Goal: Task Accomplishment & Management: Use online tool/utility

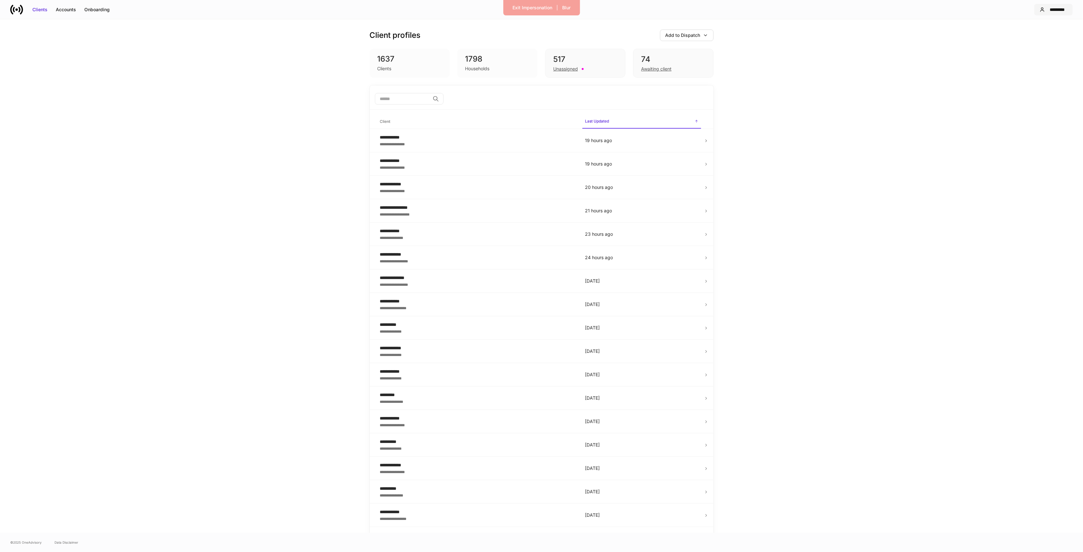
click at [1063, 12] on div "*********" at bounding box center [1058, 9] width 20 height 6
click at [935, 63] on div at bounding box center [541, 276] width 1083 height 552
click at [73, 8] on div "Accounts" at bounding box center [66, 9] width 20 height 6
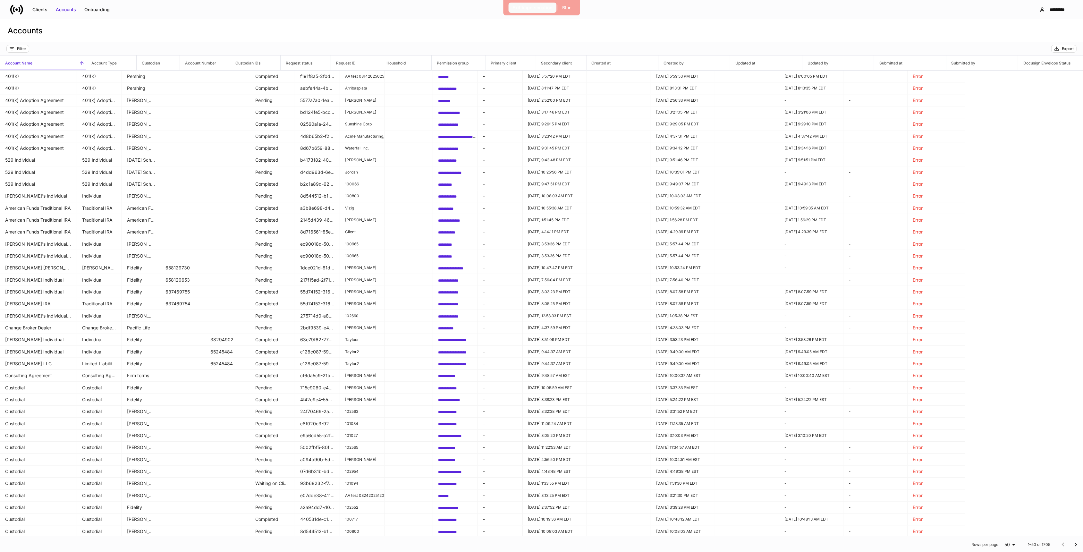
click at [523, 7] on div "Exit Impersonation" at bounding box center [533, 7] width 40 height 6
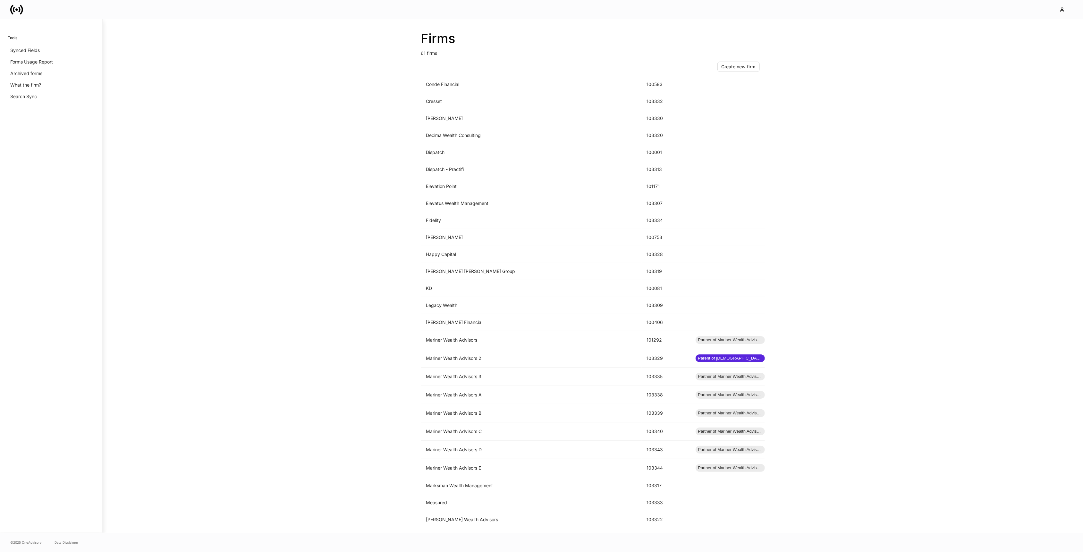
scroll to position [327, 0]
click at [525, 149] on td "Dispatch" at bounding box center [531, 151] width 221 height 17
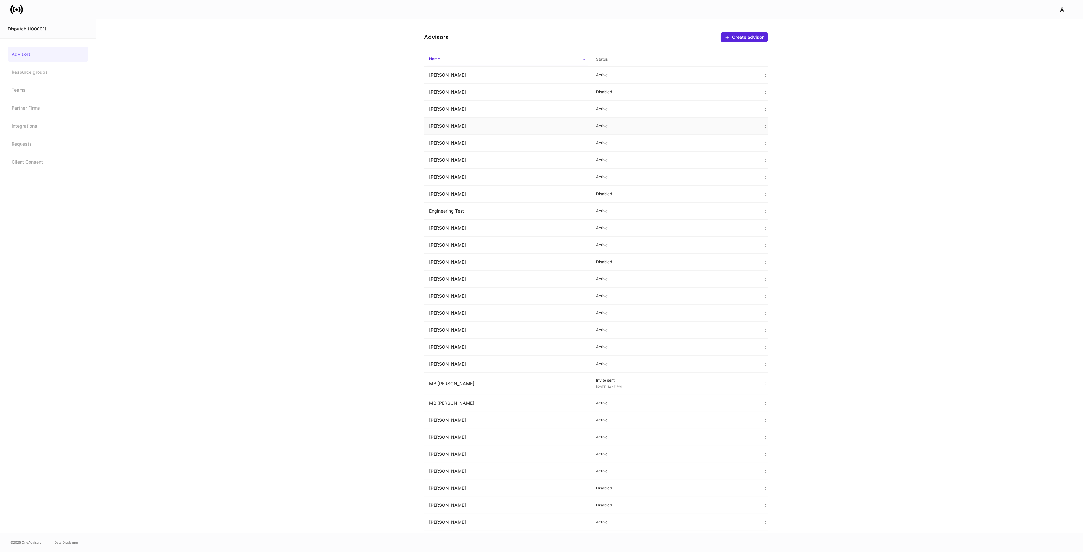
click at [468, 128] on td "Chris Ford" at bounding box center [507, 126] width 167 height 17
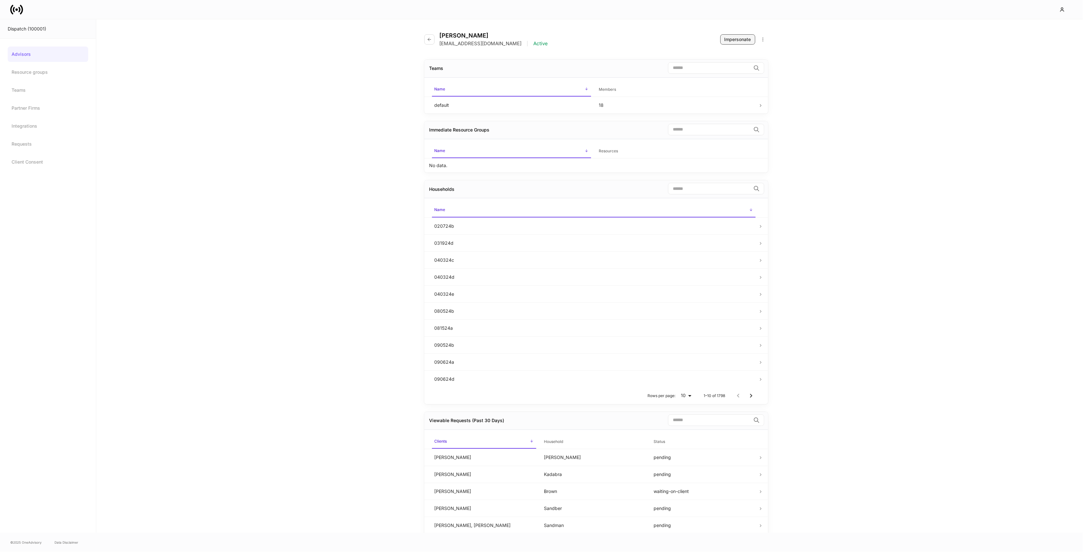
click at [744, 40] on div "Impersonate" at bounding box center [738, 39] width 27 height 6
